Goal: Transaction & Acquisition: Obtain resource

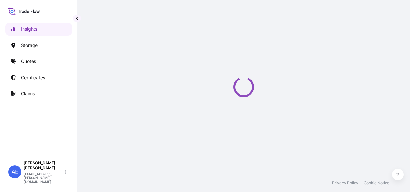
select select "2025"
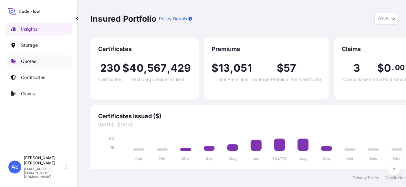
click at [37, 61] on link "Quotes" at bounding box center [38, 61] width 66 height 13
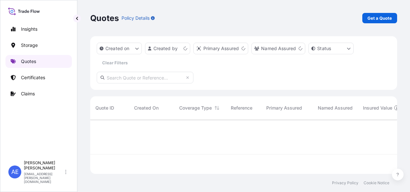
scroll to position [53, 302]
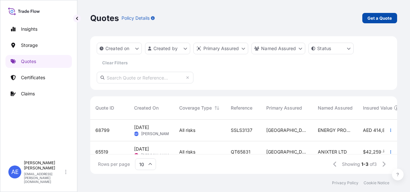
click at [378, 21] on p "Get a Quote" at bounding box center [380, 18] width 25 height 6
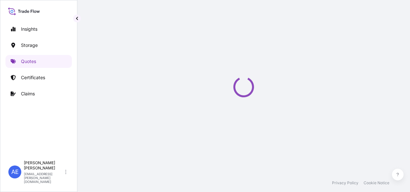
select select "Water"
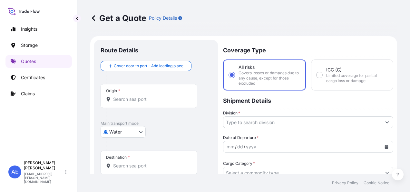
scroll to position [10, 0]
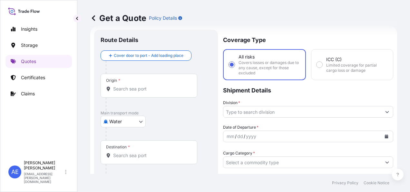
click at [126, 124] on body "Insights Storage Quotes Certificates Claims AE Anju Elza Samuel anju.elza@psabd…" at bounding box center [205, 96] width 410 height 192
click at [124, 121] on body "Insights Storage Quotes Certificates Claims AE Anju Elza Samuel anju.elza@psabd…" at bounding box center [205, 96] width 410 height 192
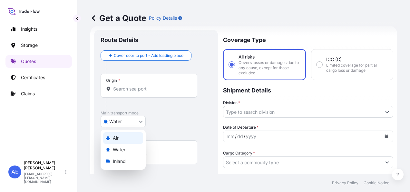
click at [123, 139] on div "Air" at bounding box center [123, 138] width 40 height 12
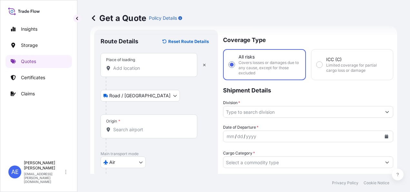
click at [123, 61] on div "Place of loading" at bounding box center [120, 59] width 29 height 5
click at [123, 65] on input "Place of loading" at bounding box center [151, 68] width 76 height 6
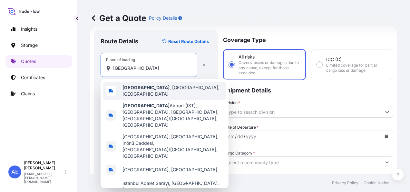
click at [144, 94] on div "Istanbul , İstanbul, Türkiye" at bounding box center [164, 91] width 123 height 18
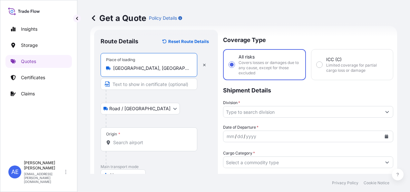
type input "Istanbul, İstanbul, Türkiye"
click at [131, 144] on input "Origin *" at bounding box center [151, 142] width 76 height 6
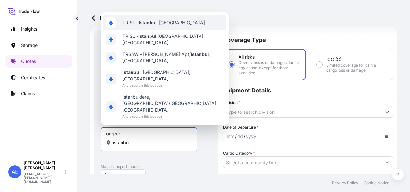
click at [153, 30] on div "TRIST - Istanbu l, Turkey" at bounding box center [164, 22] width 123 height 15
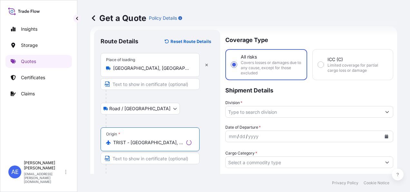
scroll to position [43, 0]
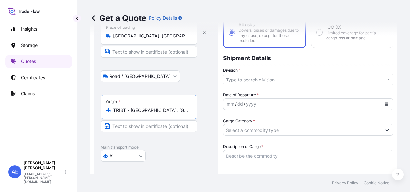
drag, startPoint x: 177, startPoint y: 112, endPoint x: 88, endPoint y: 113, distance: 89.7
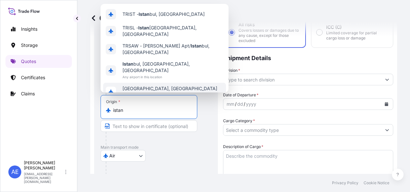
click at [126, 83] on div "Istán, Spain Any airport in this location" at bounding box center [164, 92] width 123 height 18
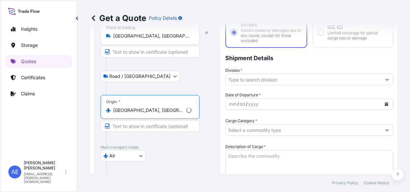
drag, startPoint x: 145, startPoint y: 108, endPoint x: 21, endPoint y: 122, distance: 124.6
click at [21, 122] on div "Insights Storage Quotes Certificates Claims AE Anju Elza Samuel anju.elza@psabd…" at bounding box center [205, 96] width 410 height 192
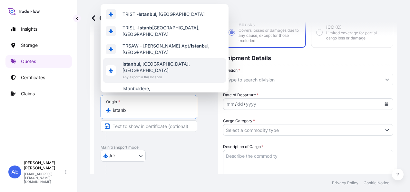
click at [152, 61] on span "Istanb ul, İstanbul, Türkiye" at bounding box center [173, 67] width 101 height 13
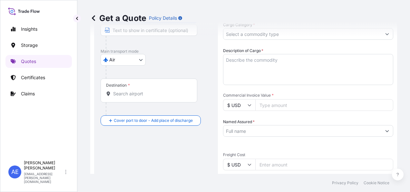
scroll to position [139, 0]
type input "Istanbul, İstanbul, Türkiye"
click at [151, 97] on div "Destination *" at bounding box center [149, 89] width 97 height 24
click at [151, 96] on input "Destination *" at bounding box center [151, 92] width 76 height 6
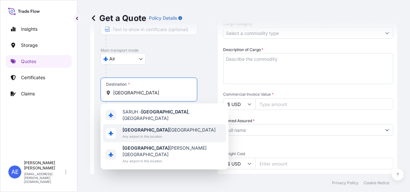
click at [144, 129] on span "Riyadh Saudi Arabia" at bounding box center [169, 129] width 93 height 6
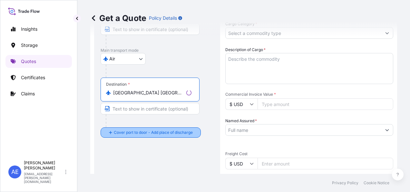
type input "Riyadh Saudi Arabia"
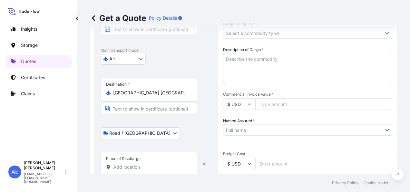
click at [123, 164] on input "Place of Discharge" at bounding box center [151, 167] width 76 height 6
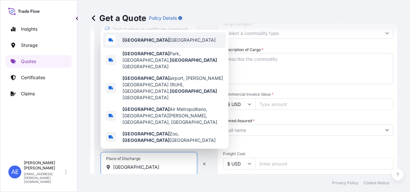
click at [157, 43] on span "Riyadh Saudi Arabia" at bounding box center [169, 40] width 93 height 6
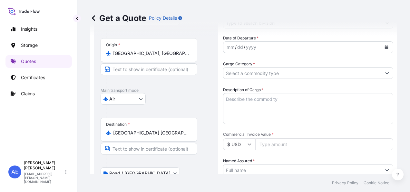
scroll to position [107, 0]
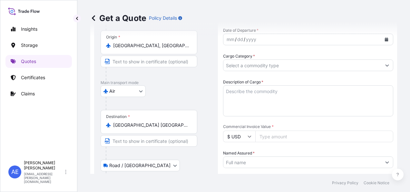
type input "Riyadh Saudi Arabia"
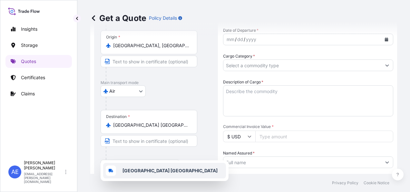
click at [382, 37] on button "Calendar" at bounding box center [387, 39] width 10 height 10
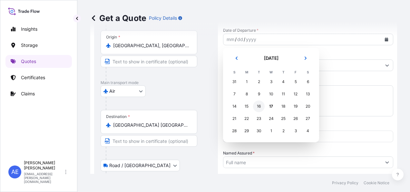
click at [261, 106] on div "16" at bounding box center [259, 106] width 12 height 12
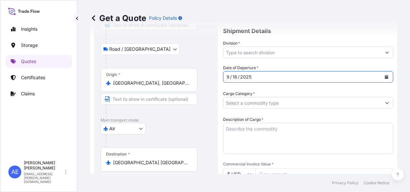
scroll to position [43, 0]
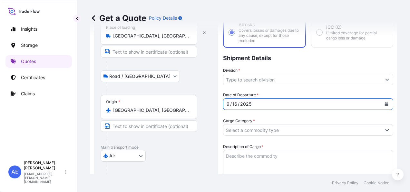
click at [290, 79] on input "Division *" at bounding box center [303, 80] width 158 height 12
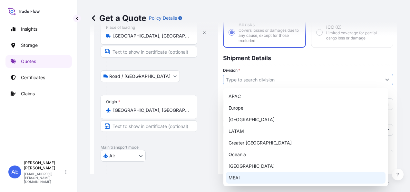
click at [239, 176] on div "MEAI" at bounding box center [306, 178] width 160 height 12
type input "MEAI"
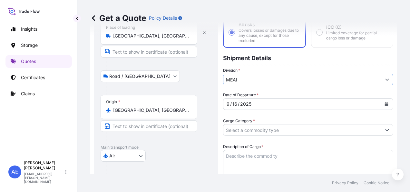
click at [384, 76] on button "Show suggestions" at bounding box center [388, 80] width 12 height 12
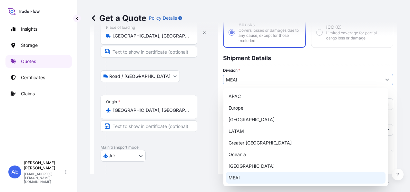
click at [241, 176] on div "MEAI" at bounding box center [306, 178] width 160 height 12
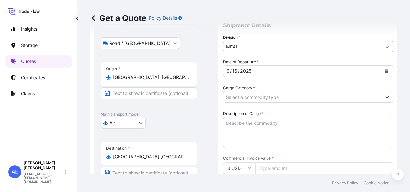
scroll to position [107, 0]
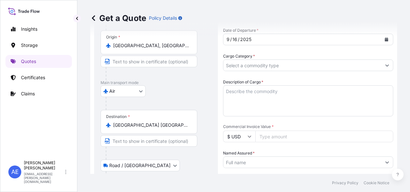
click at [286, 61] on input "Cargo Category *" at bounding box center [303, 65] width 158 height 12
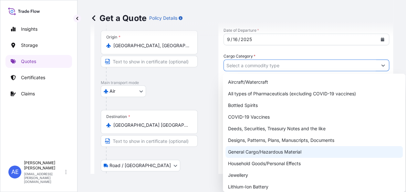
click at [260, 149] on div "General Cargo/Hazardous Material" at bounding box center [313, 152] width 177 height 12
type input "General Cargo/Hazardous Material"
click at [269, 151] on div "General Cargo/Hazardous Material" at bounding box center [313, 152] width 177 height 12
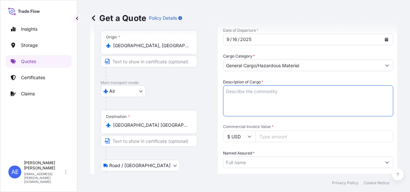
click at [253, 95] on textarea "Description of Cargo *" at bounding box center [308, 100] width 170 height 31
paste textarea "MOUTH PIECE LATEX FREE"
click at [253, 95] on textarea "MOUTH PIECE LATEX FREE" at bounding box center [308, 100] width 170 height 31
type textarea "MOUTH PIECE LATEX FREE"
click at [281, 137] on input "Commercial Invoice Value *" at bounding box center [325, 136] width 138 height 12
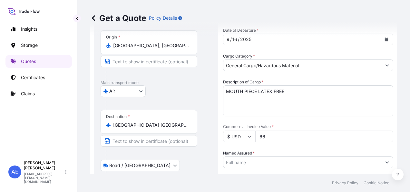
type input "662"
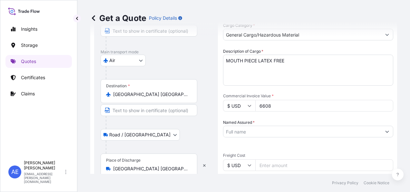
scroll to position [172, 0]
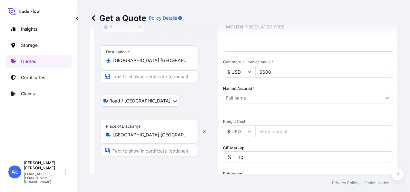
type input "6608"
drag, startPoint x: 266, startPoint y: 154, endPoint x: 173, endPoint y: 190, distance: 99.4
click at [196, 186] on div "Get a Quote Policy Details Route Details Reset Route Details Place of loading I…" at bounding box center [243, 96] width 333 height 192
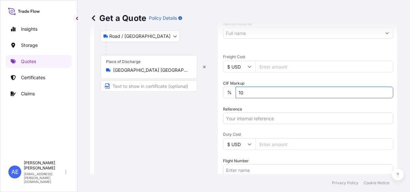
type input "1"
type input "10"
click at [254, 30] on div "Get a Quote Policy Details" at bounding box center [243, 18] width 307 height 36
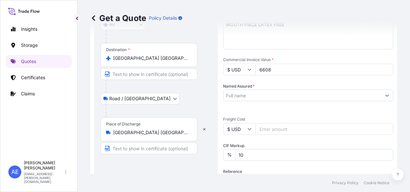
scroll to position [172, 0]
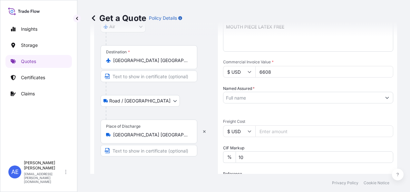
click at [252, 94] on input "Named Assured *" at bounding box center [303, 98] width 158 height 12
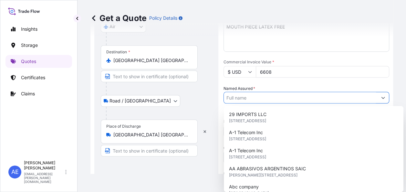
paste input "Al Mofadaly Trading"
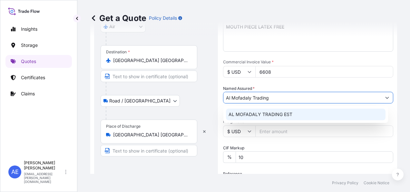
type input "Al Mofadaly Trading"
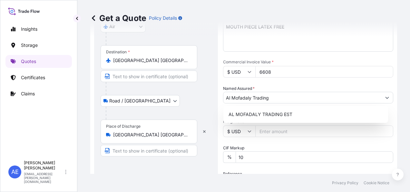
click at [322, 84] on div "Date of Departure * 9 / 16 / 2025 Cargo Category * General Cargo/Hazardous Mate…" at bounding box center [308, 114] width 170 height 303
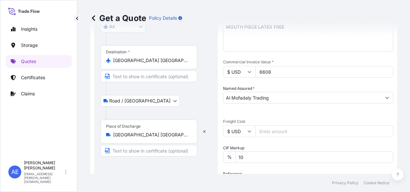
click at [288, 71] on input "6608" at bounding box center [325, 72] width 138 height 12
type input "6610"
click at [273, 113] on div "Date of Departure * 9 / 16 / 2025 Cargo Category * General Cargo/Hazardous Mate…" at bounding box center [308, 114] width 170 height 303
drag, startPoint x: 266, startPoint y: 159, endPoint x: 165, endPoint y: 154, distance: 100.5
click at [165, 154] on form "Route Details Reset Route Details Place of loading Istanbul, İstanbul, Türkiye …" at bounding box center [243, 90] width 307 height 453
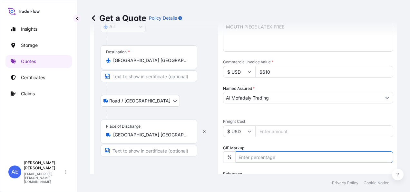
type input "10"
click at [282, 167] on div "Date of Departure * 9 / 16 / 2025 Cargo Category * General Cargo/Hazardous Mate…" at bounding box center [308, 114] width 170 height 303
drag, startPoint x: 262, startPoint y: 162, endPoint x: 111, endPoint y: 150, distance: 151.5
click at [111, 150] on form "Route Details Reset Route Details Place of loading Istanbul, İstanbul, Türkiye …" at bounding box center [243, 90] width 307 height 453
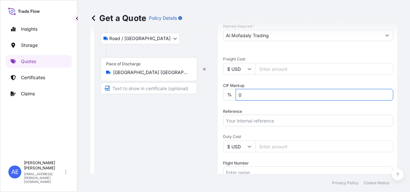
scroll to position [236, 0]
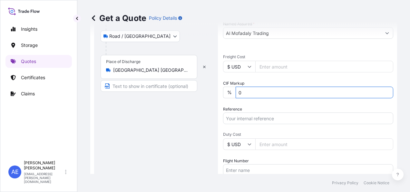
type input "0"
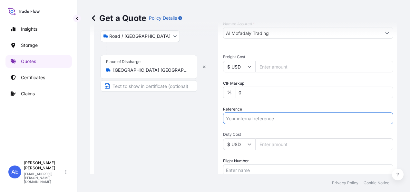
click at [268, 113] on input "Reference" at bounding box center [308, 118] width 170 height 12
click at [261, 120] on input "Reference" at bounding box center [308, 118] width 170 height 12
paste input "SSLS3063"
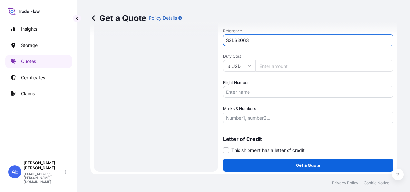
scroll to position [316, 0]
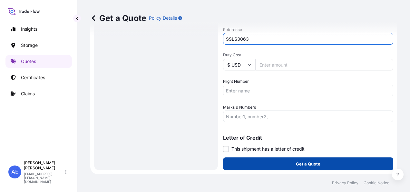
type input "SSLS3063"
click at [265, 161] on button "Get a Quote" at bounding box center [308, 163] width 170 height 13
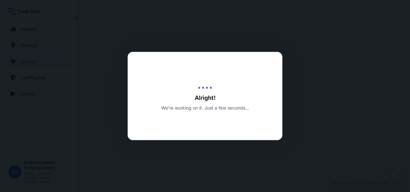
select select "Road / Inland"
select select "Air"
select select "Road / Inland"
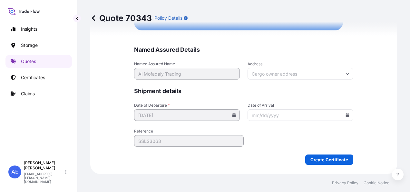
scroll to position [1660, 0]
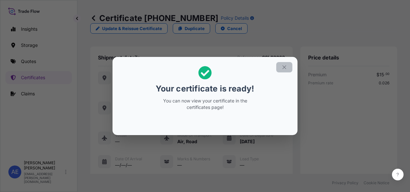
click at [284, 63] on button "button" at bounding box center [285, 67] width 16 height 10
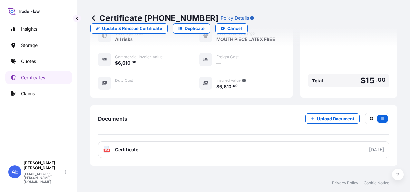
scroll to position [223, 0]
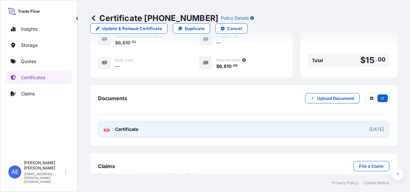
click at [241, 121] on link "PDF Certificate 2025-09-17" at bounding box center [244, 129] width 292 height 17
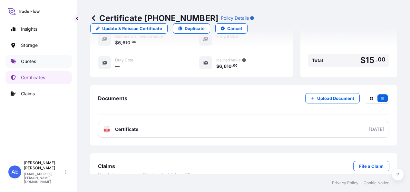
click at [35, 59] on p "Quotes" at bounding box center [28, 61] width 15 height 6
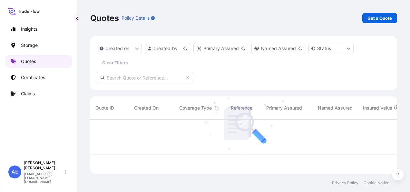
scroll to position [53, 302]
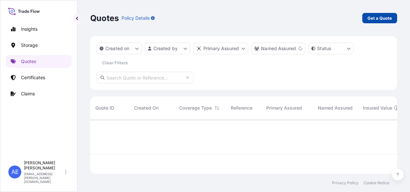
click at [374, 14] on link "Get a Quote" at bounding box center [380, 18] width 35 height 10
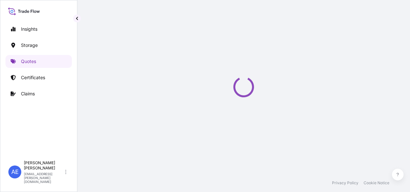
select select "Water"
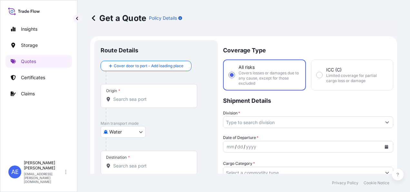
scroll to position [10, 0]
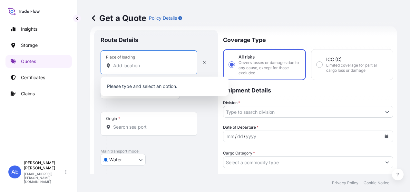
click at [128, 67] on input "Place of loading" at bounding box center [151, 65] width 76 height 6
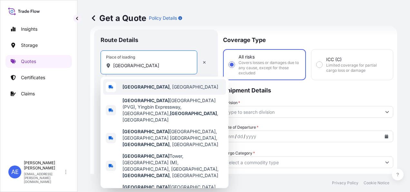
click at [130, 86] on b "Shanghai" at bounding box center [146, 86] width 47 height 5
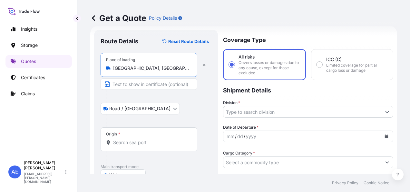
type input "Shanghai, China"
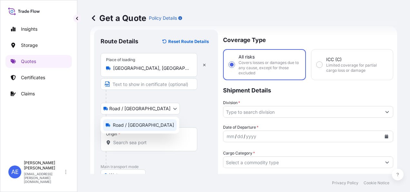
click at [123, 105] on body "0 options available. 5 options available. Insights Storage Quotes Certificates …" at bounding box center [205, 96] width 410 height 192
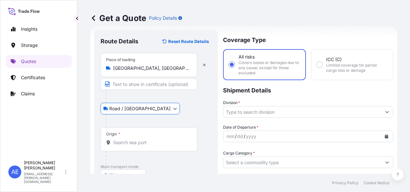
click at [140, 143] on input "Origin *" at bounding box center [151, 142] width 76 height 6
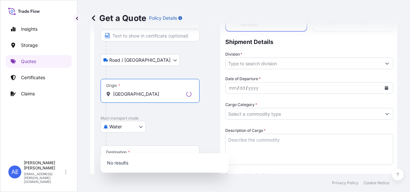
scroll to position [59, 0]
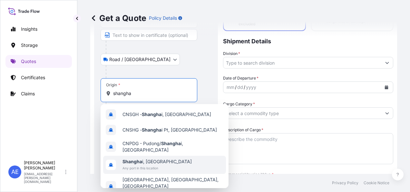
click at [144, 158] on span "Shangha i, China" at bounding box center [157, 161] width 69 height 6
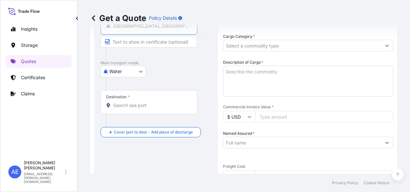
scroll to position [128, 0]
type input "Shanghai, China"
click at [136, 103] on input "Destination *" at bounding box center [151, 104] width 76 height 6
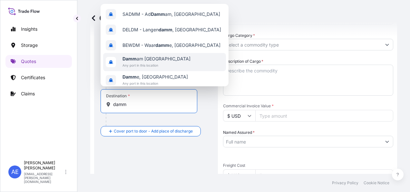
click at [143, 66] on span "Any port in this location" at bounding box center [157, 65] width 68 height 6
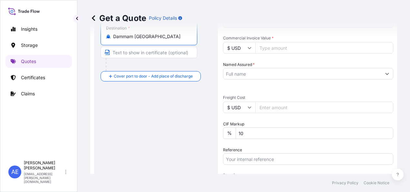
scroll to position [196, 0]
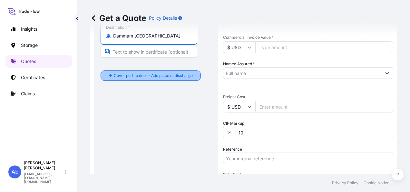
type input "Dammam Saudi Arabia"
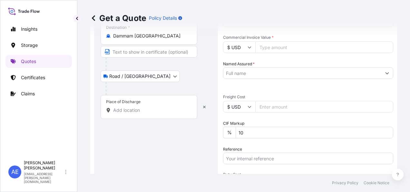
click at [129, 107] on input "Place of Discharge" at bounding box center [151, 110] width 76 height 6
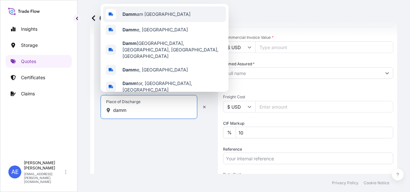
click at [158, 22] on div "Damm am Saudi Arabia" at bounding box center [164, 13] width 123 height 15
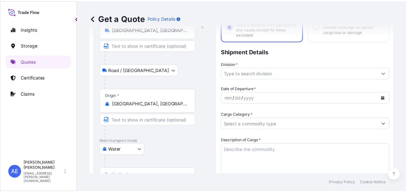
scroll to position [52, 0]
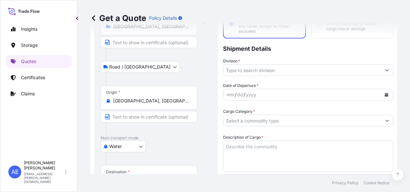
type input "Dammam Saudi Arabia"
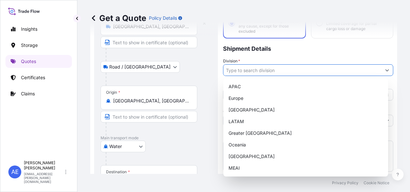
click at [386, 69] on icon "Show suggestions" at bounding box center [388, 70] width 4 height 4
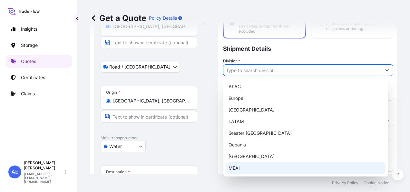
click at [238, 163] on div "MEAI" at bounding box center [306, 168] width 160 height 12
type input "MEAI"
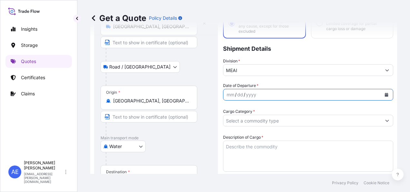
click at [385, 95] on icon "Calendar" at bounding box center [387, 95] width 4 height 4
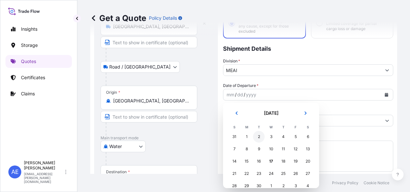
click at [259, 140] on div "2" at bounding box center [259, 137] width 12 height 12
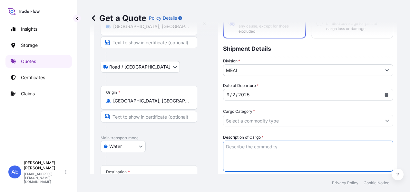
click at [261, 149] on textarea "Description of Cargo *" at bounding box center [308, 155] width 170 height 31
paste textarea "HOOK LOADER"
type textarea "HOOK LOADER"
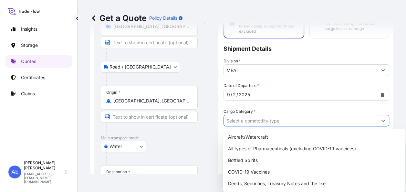
click at [358, 120] on input "Cargo Category *" at bounding box center [300, 121] width 153 height 12
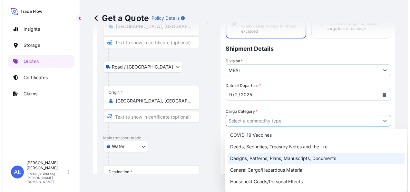
scroll to position [51, 0]
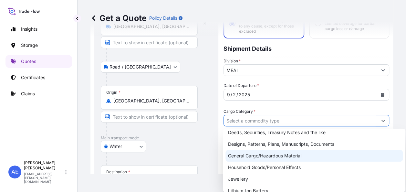
click at [296, 157] on div "General Cargo/Hazardous Material" at bounding box center [313, 156] width 177 height 12
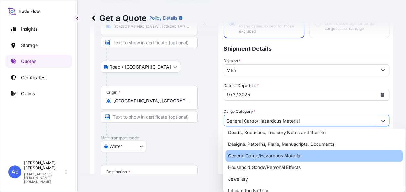
type input "General Cargo/Hazardous Material"
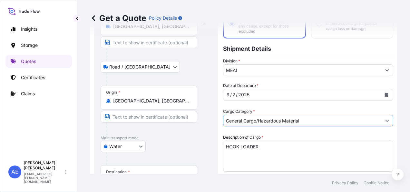
scroll to position [72, 0]
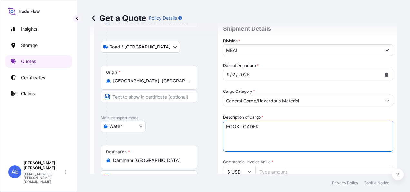
click at [288, 126] on textarea "HOOK LOADER" at bounding box center [308, 135] width 170 height 31
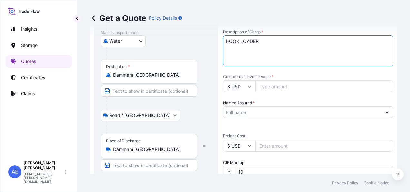
scroll to position [157, 0]
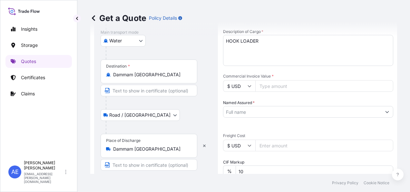
click at [249, 87] on icon at bounding box center [250, 86] width 4 height 4
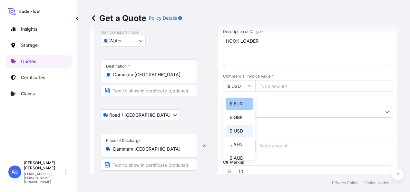
click at [242, 106] on div "€ EUR" at bounding box center [239, 103] width 27 height 12
type input "€ EUR"
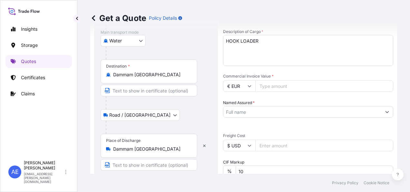
click at [266, 86] on input "Commercial Invoice Value *" at bounding box center [325, 86] width 138 height 12
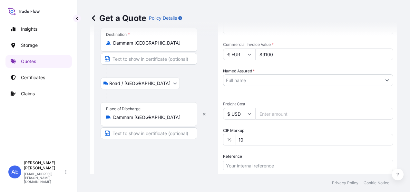
scroll to position [189, 0]
type input "89100"
click at [253, 137] on input "10" at bounding box center [315, 139] width 158 height 12
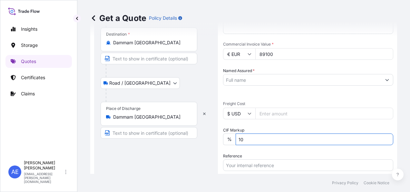
type input "1"
type input "0"
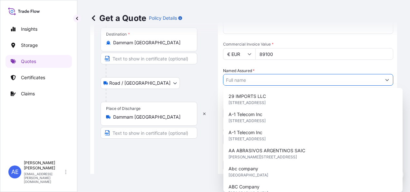
click at [254, 76] on input "Named Assured *" at bounding box center [303, 80] width 158 height 12
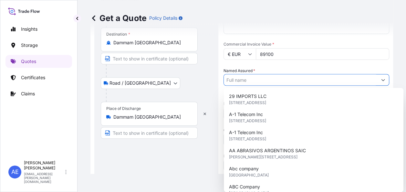
paste input "ALAA INT'L TRADING SERVICES CO"
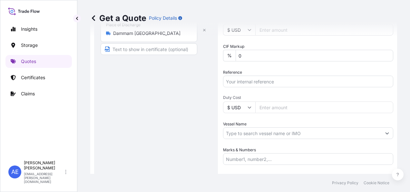
scroll to position [277, 0]
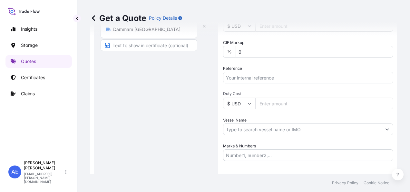
type input "ALAA INT'L TRADING SERVICES CO"
click at [254, 76] on input "Reference" at bounding box center [308, 78] width 170 height 12
paste input "SSLS3210"
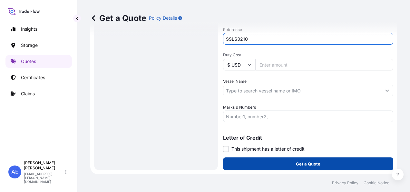
type input "SSLS3210"
click at [248, 160] on button "Get a Quote" at bounding box center [308, 163] width 170 height 13
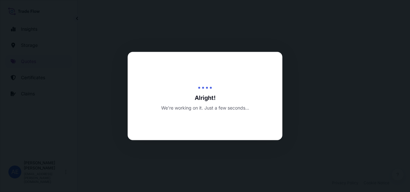
select select "Road / Inland"
select select "Water"
select select "Road / Inland"
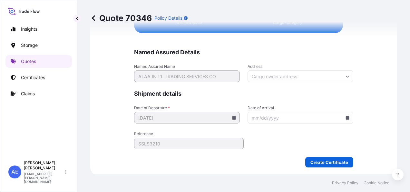
scroll to position [1693, 0]
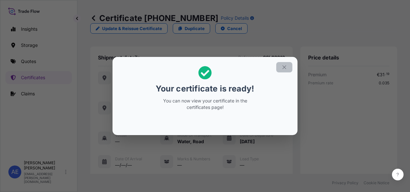
click at [284, 62] on button "button" at bounding box center [285, 67] width 16 height 10
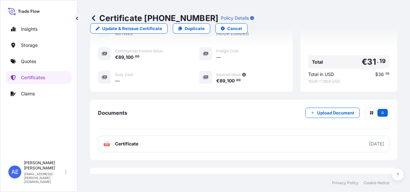
scroll to position [229, 0]
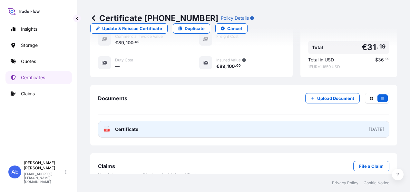
click at [316, 121] on link "PDF Certificate 2025-09-17" at bounding box center [244, 129] width 292 height 17
